Goal: Task Accomplishment & Management: Manage account settings

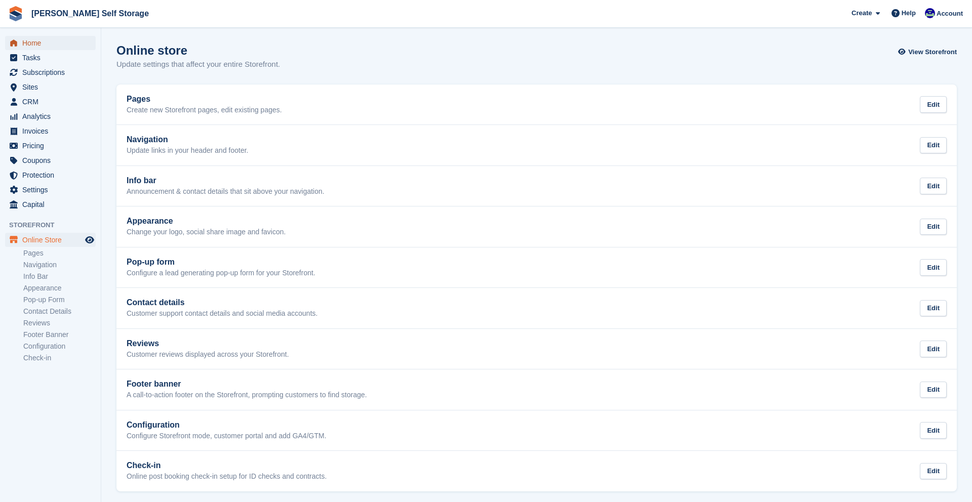
click at [28, 45] on span "Home" at bounding box center [52, 43] width 61 height 14
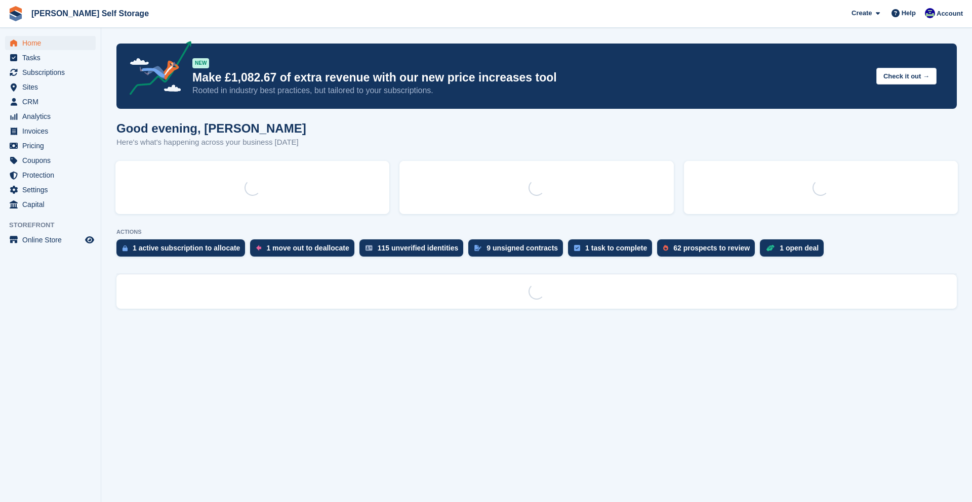
click at [33, 74] on span "Subscriptions" at bounding box center [52, 72] width 61 height 14
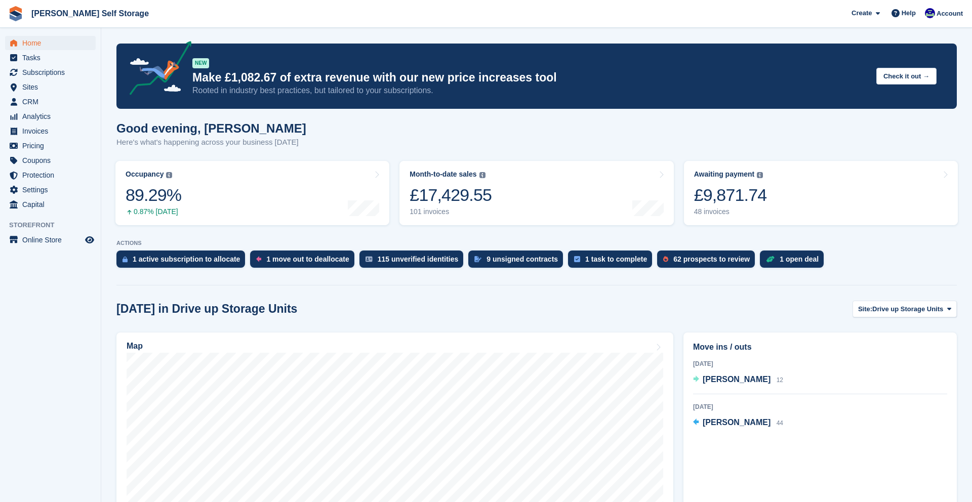
scroll to position [4, 0]
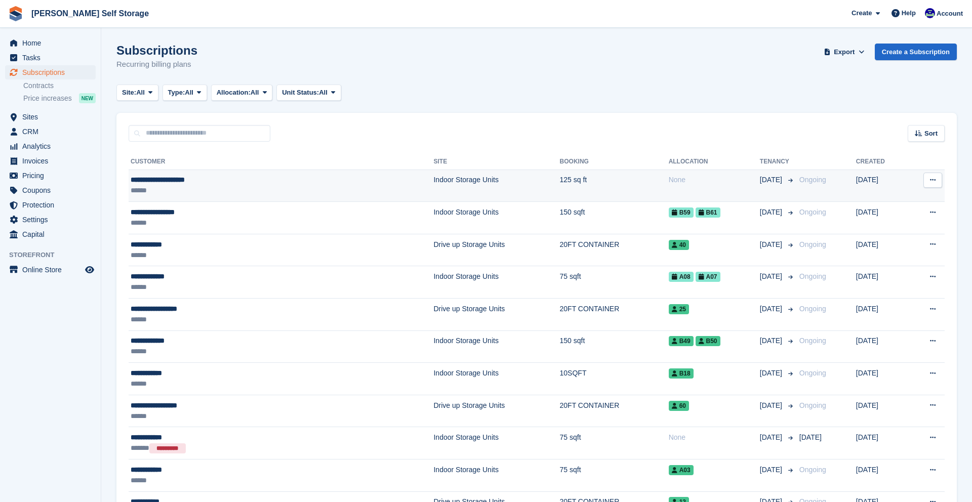
click at [164, 179] on div "**********" at bounding box center [216, 180] width 171 height 11
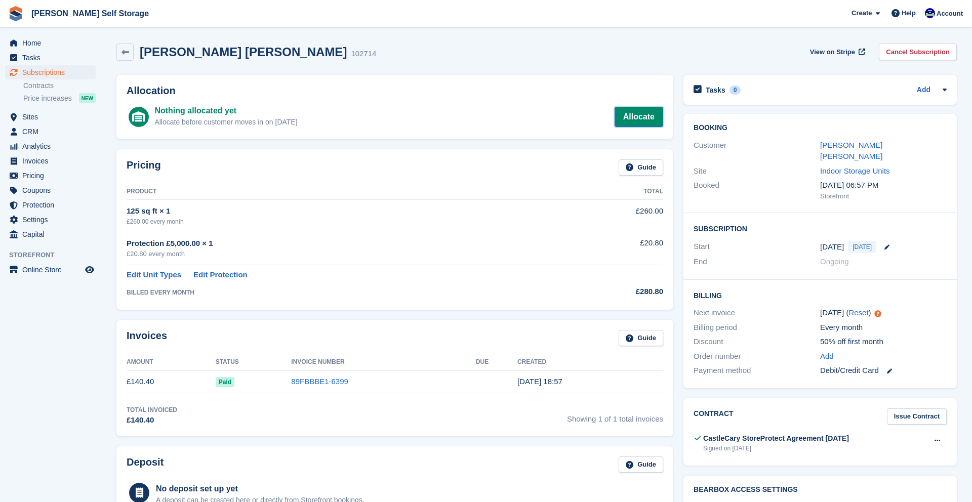
click at [649, 120] on link "Allocate" at bounding box center [639, 117] width 49 height 20
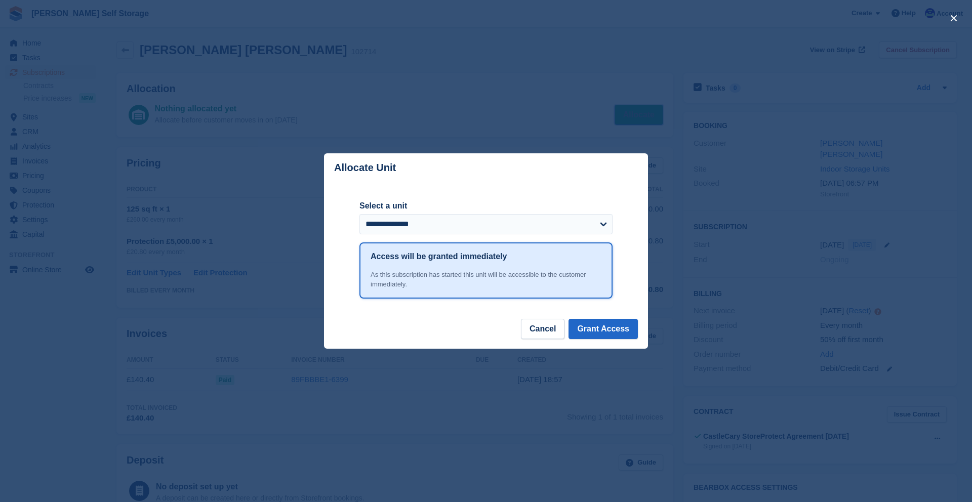
scroll to position [3, 0]
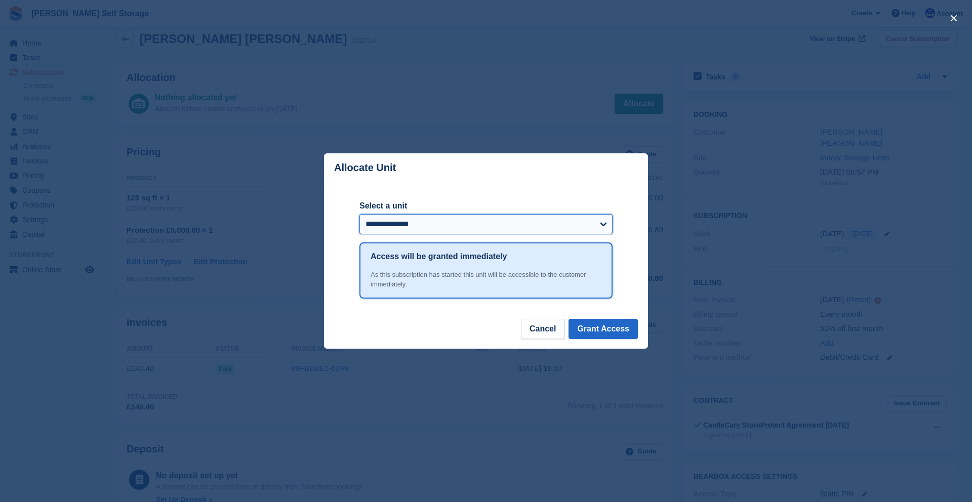
click at [601, 225] on select "**********" at bounding box center [486, 224] width 253 height 20
select select "****"
click at [585, 330] on button "Grant Access" at bounding box center [603, 329] width 69 height 20
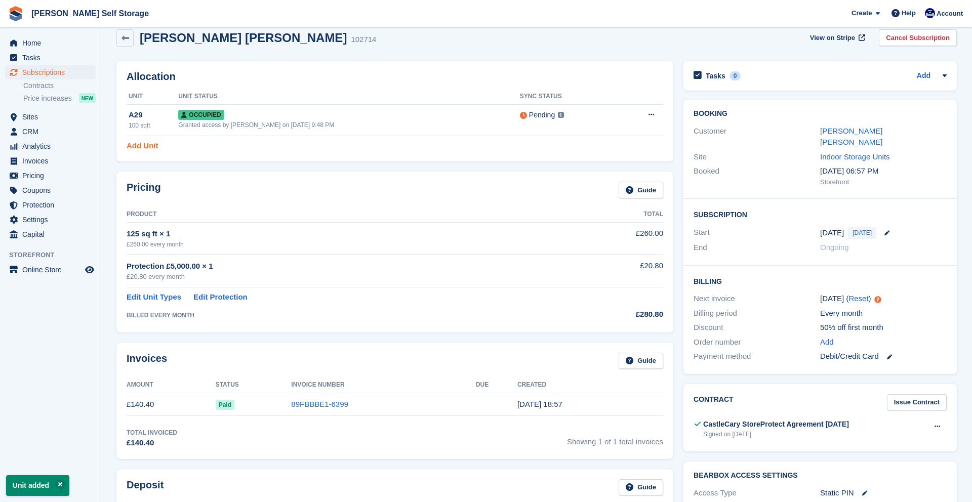
click at [146, 142] on link "Add Unit" at bounding box center [142, 146] width 31 height 12
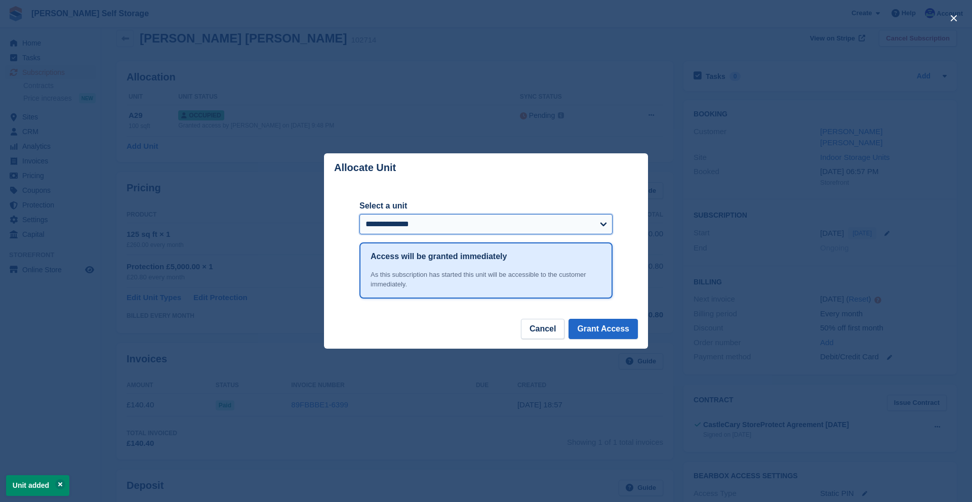
click at [603, 224] on select "**********" at bounding box center [486, 224] width 253 height 20
select select "****"
click at [604, 334] on button "Grant Access" at bounding box center [603, 329] width 69 height 20
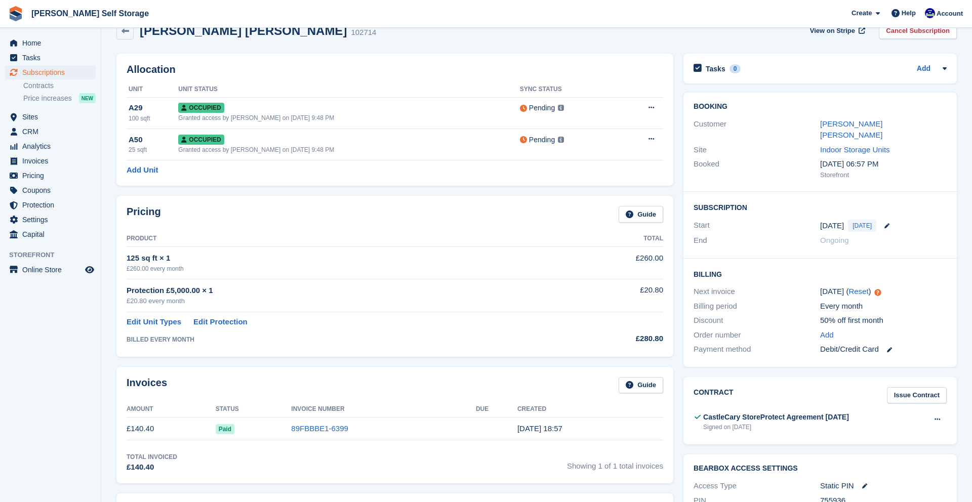
scroll to position [0, 0]
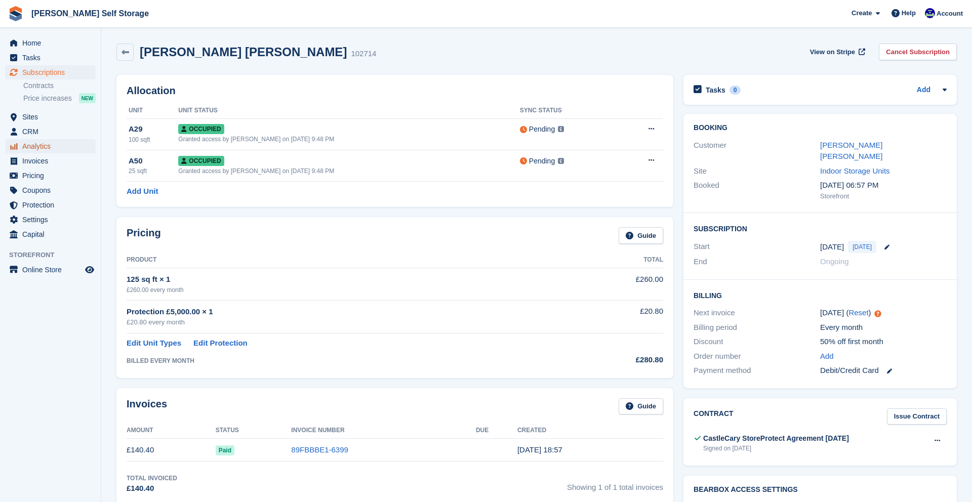
click at [34, 144] on span "Analytics" at bounding box center [52, 146] width 61 height 14
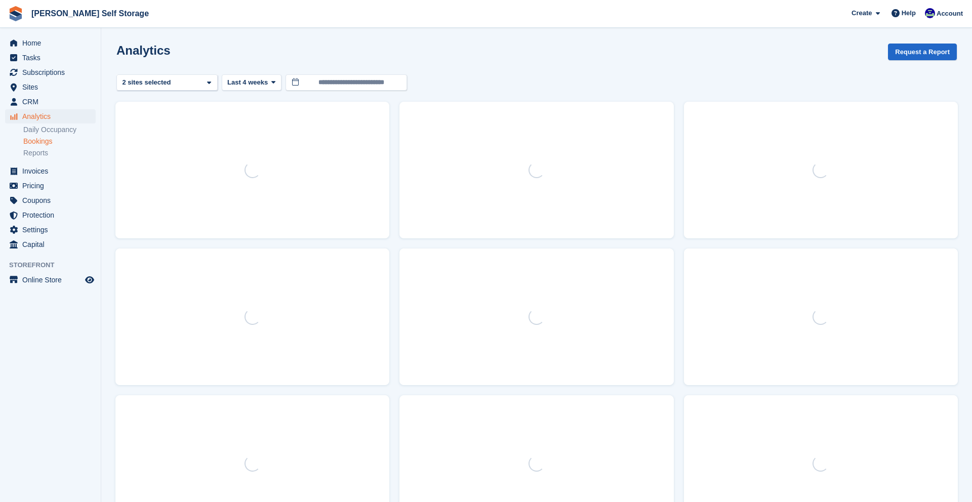
scroll to position [1, 0]
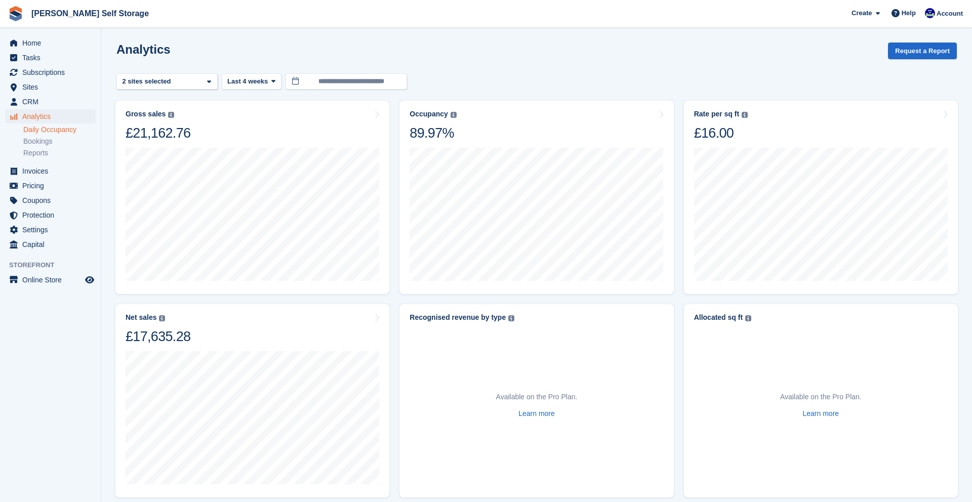
click at [41, 130] on link "Daily Occupancy" at bounding box center [59, 130] width 72 height 10
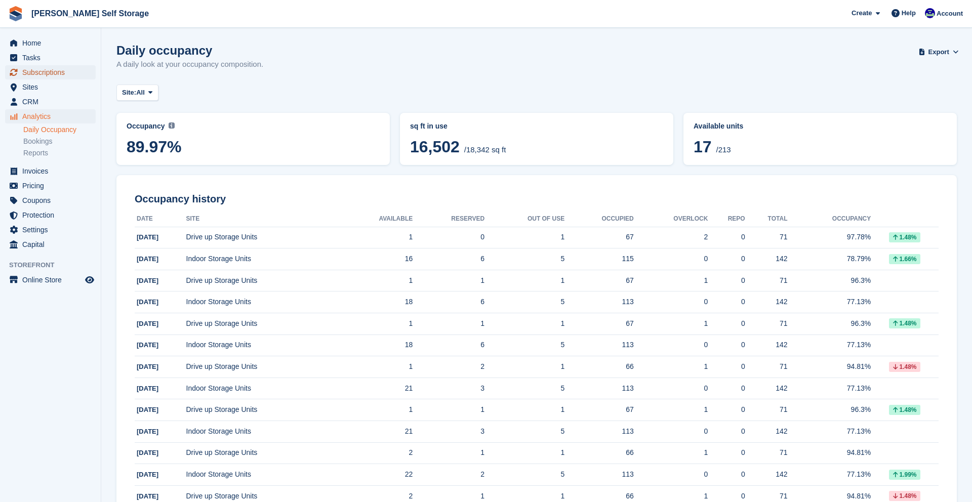
click at [41, 73] on span "Subscriptions" at bounding box center [52, 72] width 61 height 14
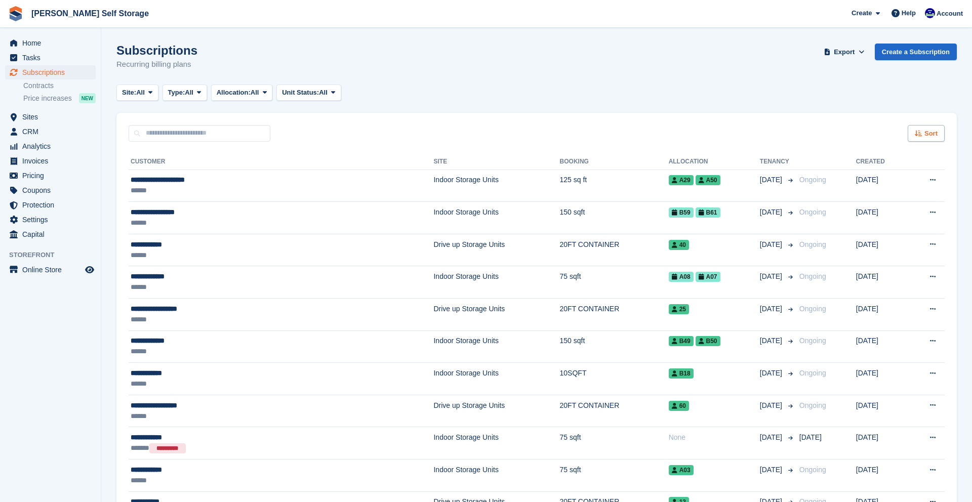
click at [925, 137] on span "Sort" at bounding box center [931, 134] width 13 height 10
click at [854, 257] on div "Sort by Customer name Date created Move in date Move out date Created (oldest f…" at bounding box center [894, 204] width 101 height 124
click at [866, 255] on span "Created (newest first)" at bounding box center [898, 252] width 72 height 8
click at [931, 134] on span "Sort" at bounding box center [931, 134] width 13 height 10
click at [856, 196] on icon at bounding box center [856, 197] width 8 height 8
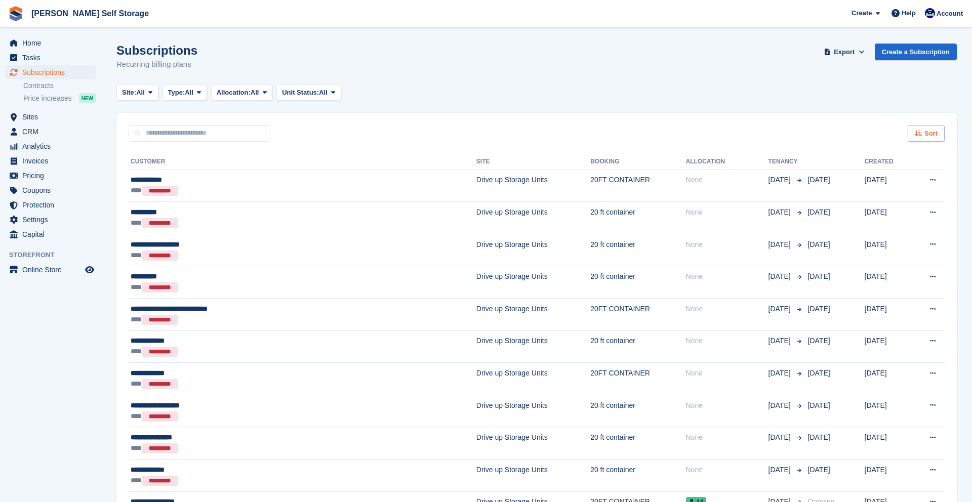
click at [924, 135] on div "Sort" at bounding box center [926, 133] width 37 height 17
click at [854, 210] on icon at bounding box center [856, 210] width 8 height 8
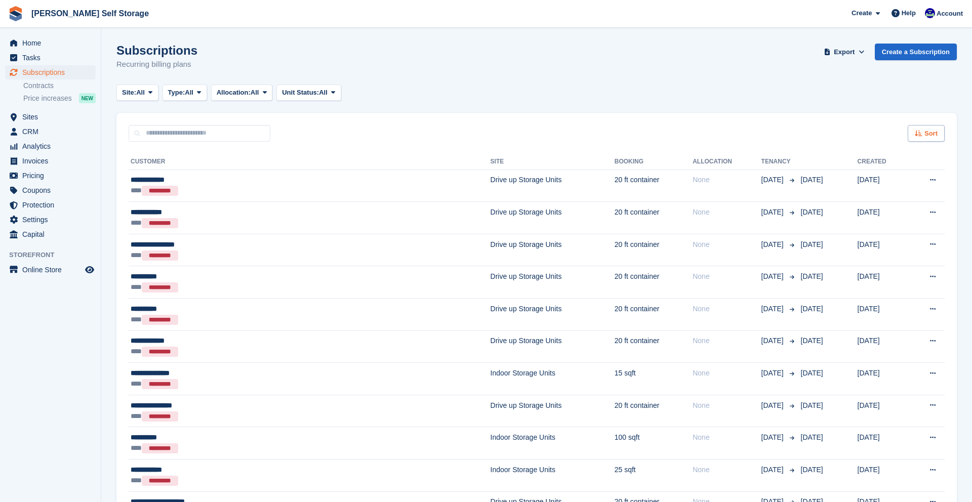
click at [916, 136] on icon at bounding box center [919, 133] width 8 height 7
click at [872, 254] on span "Move out (newest first)" at bounding box center [897, 252] width 77 height 8
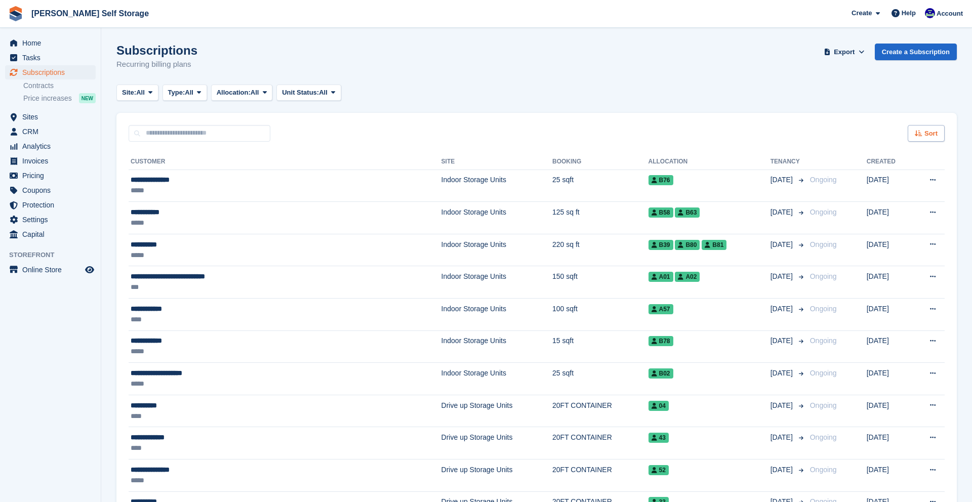
click at [930, 134] on span "Sort" at bounding box center [931, 134] width 13 height 10
click at [849, 185] on icon at bounding box center [853, 184] width 8 height 8
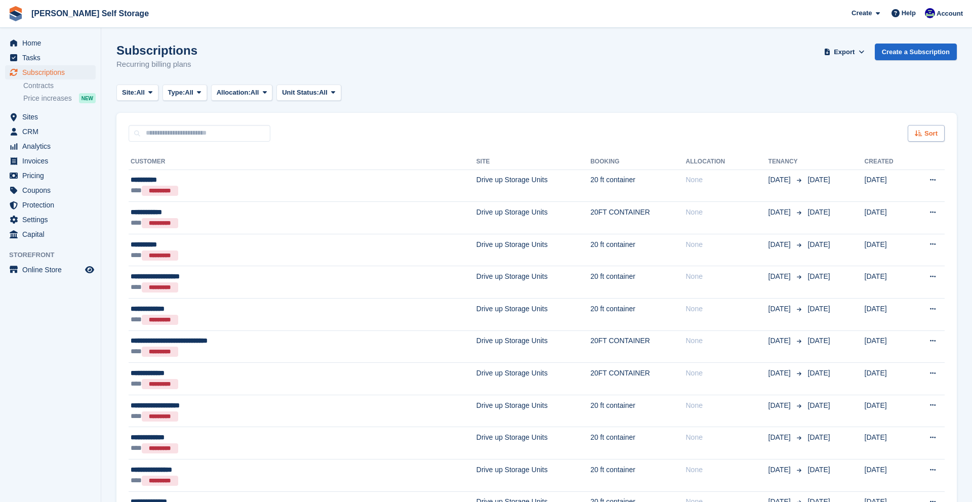
click at [928, 137] on span "Sort" at bounding box center [931, 134] width 13 height 10
click at [855, 253] on icon at bounding box center [857, 252] width 8 height 8
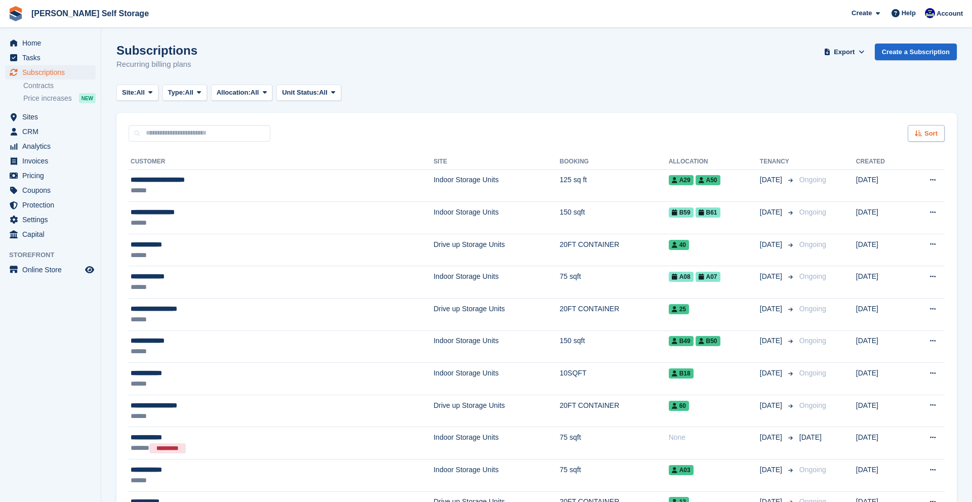
click at [921, 136] on icon at bounding box center [919, 133] width 8 height 7
click at [856, 197] on icon at bounding box center [856, 197] width 8 height 8
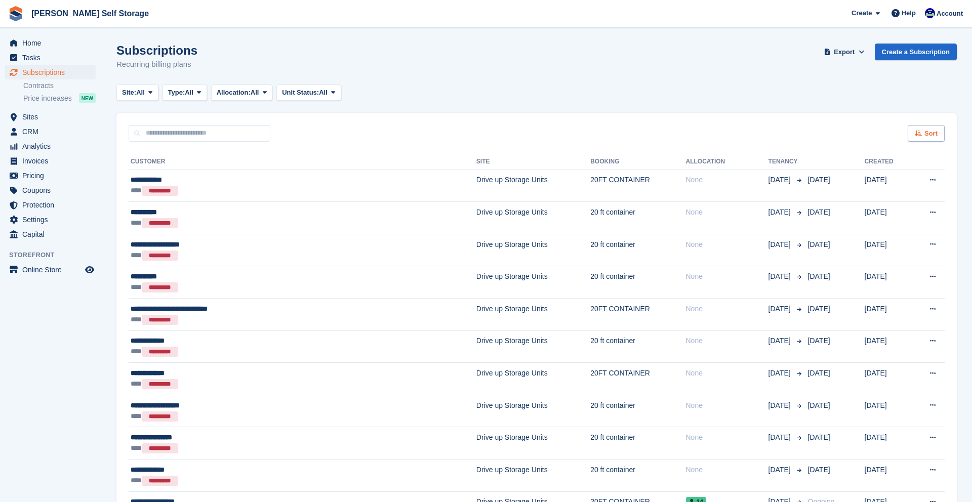
click at [929, 127] on div "Sort" at bounding box center [926, 133] width 37 height 17
click at [873, 251] on span "Move in (newest first)" at bounding box center [898, 252] width 72 height 8
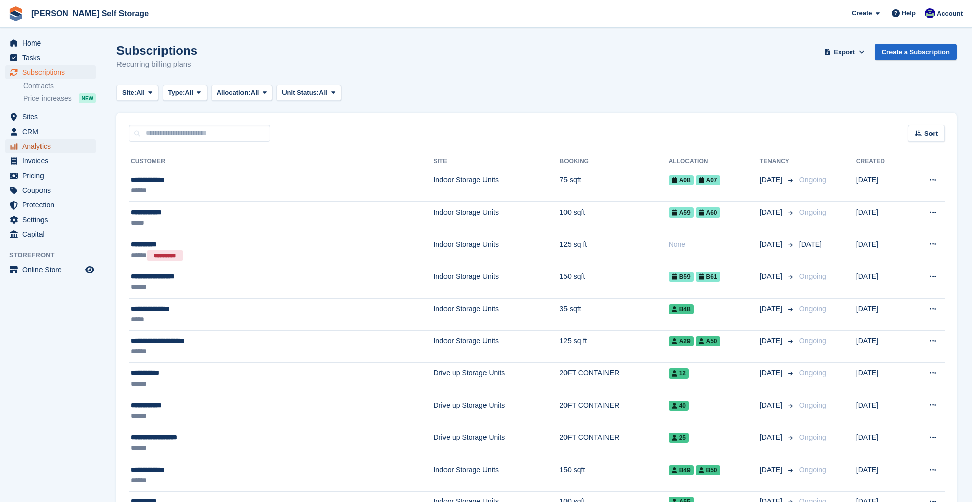
click at [49, 146] on span "Analytics" at bounding box center [52, 146] width 61 height 14
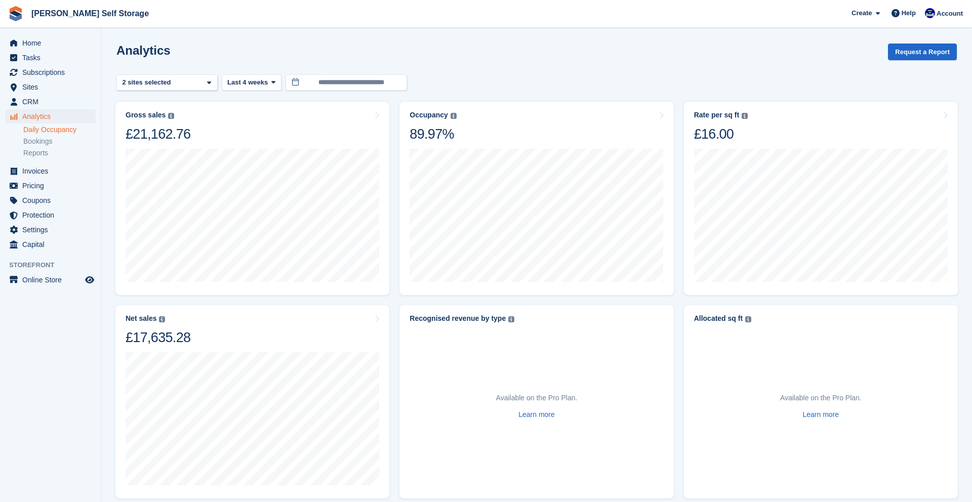
click at [63, 129] on link "Daily Occupancy" at bounding box center [59, 130] width 72 height 10
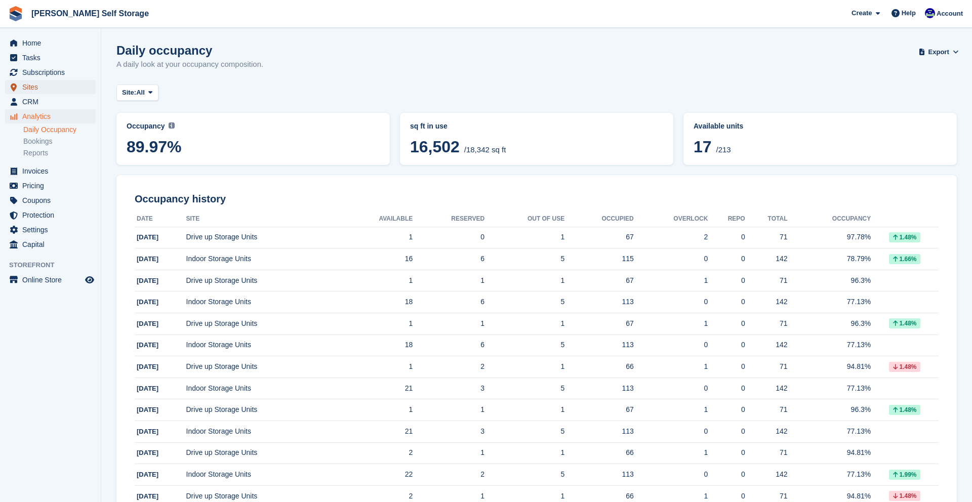
click at [34, 88] on span "Sites" at bounding box center [52, 87] width 61 height 14
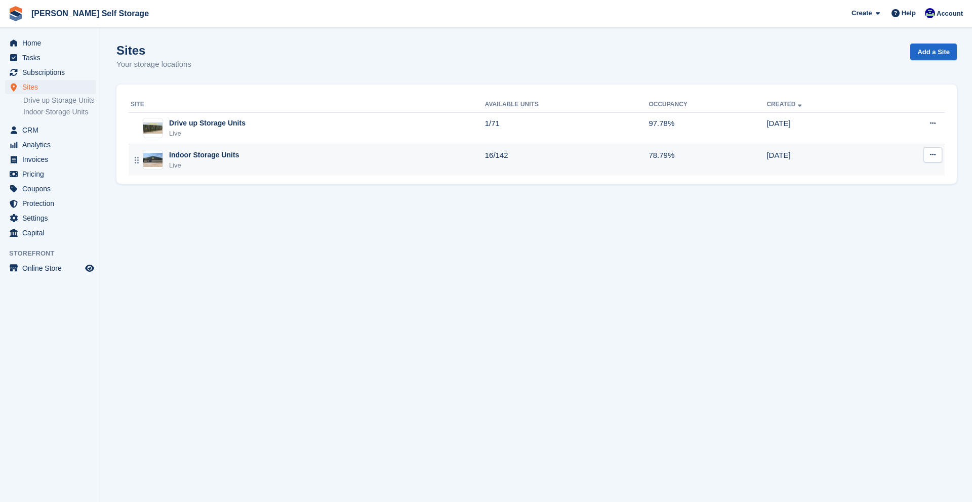
click at [183, 162] on div "Live" at bounding box center [204, 166] width 70 height 10
